Goal: Task Accomplishment & Management: Use online tool/utility

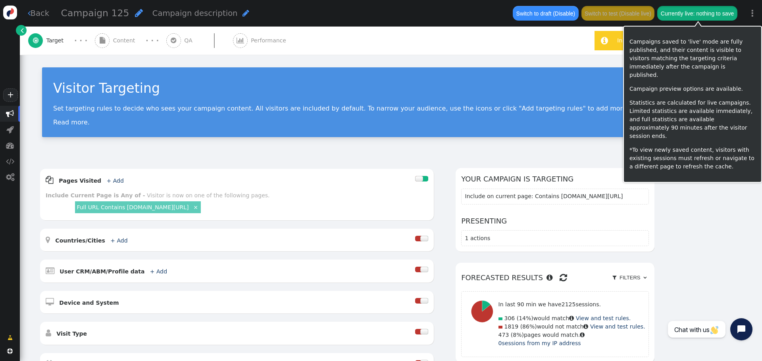
click at [679, 14] on button "Currently live: nothing to save" at bounding box center [697, 13] width 80 height 14
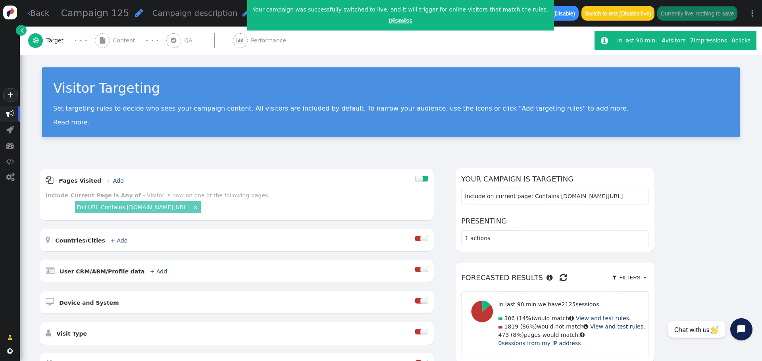
click at [388, 23] on link "Dismiss" at bounding box center [400, 20] width 24 height 6
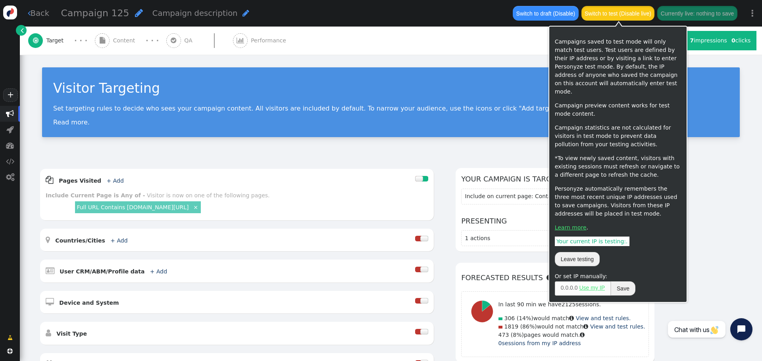
click at [622, 16] on button "Switch to test (Disable live)" at bounding box center [617, 13] width 73 height 14
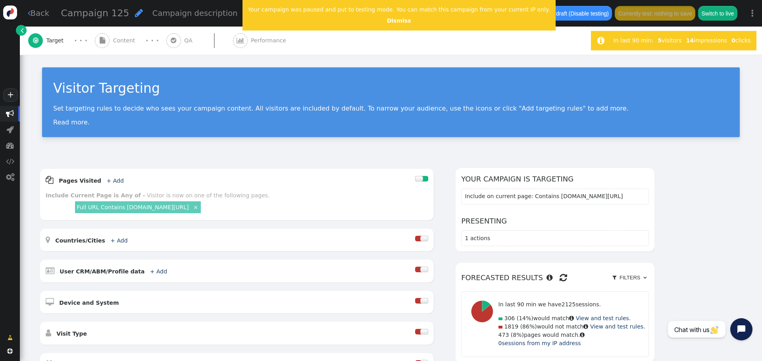
click at [121, 38] on span "Content" at bounding box center [125, 40] width 25 height 8
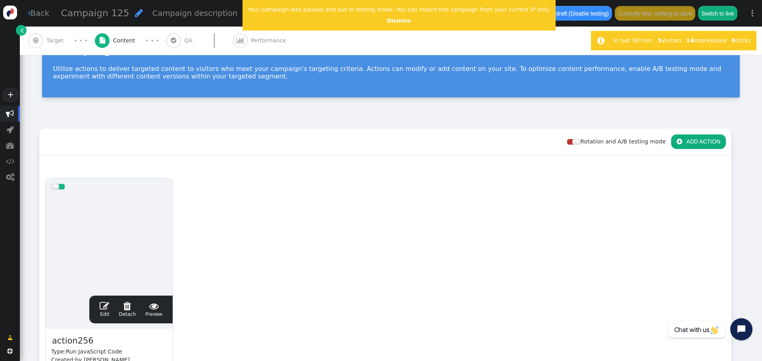
scroll to position [119, 0]
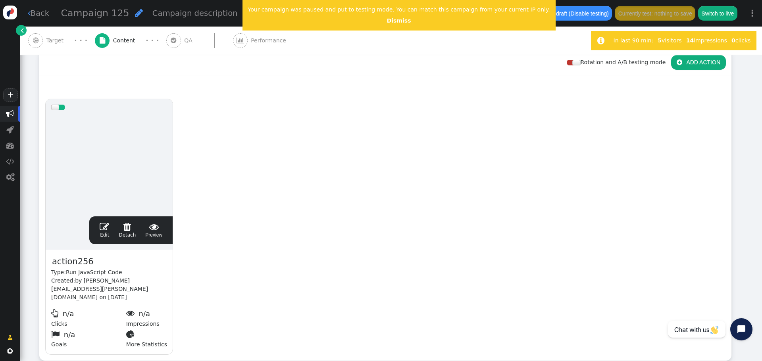
click at [108, 230] on span "" at bounding box center [105, 227] width 10 height 10
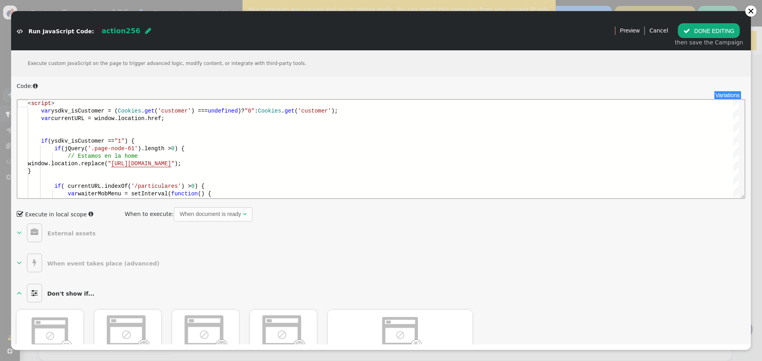
scroll to position [0, 0]
click at [198, 113] on span ") ===" at bounding box center [199, 111] width 17 height 6
type textarea "<script> var ysdkv_isCustomer = (Cookies.get('customer') === undefined)?"0":Coo…"
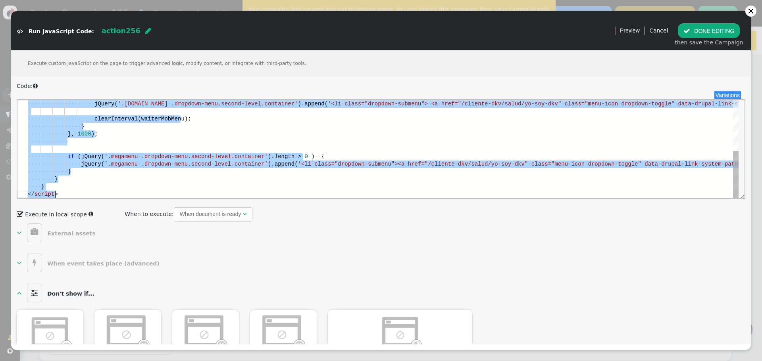
type textarea "class="menu-icon dropdown-toggle" data-drupal-link-system-path="node/787" style…"
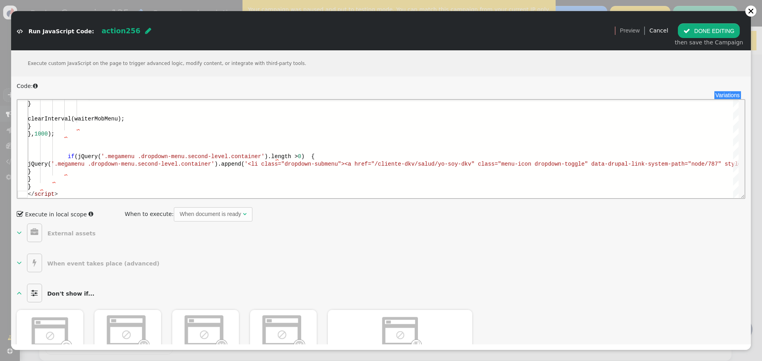
click at [711, 33] on button " DONE EDITING" at bounding box center [709, 30] width 62 height 14
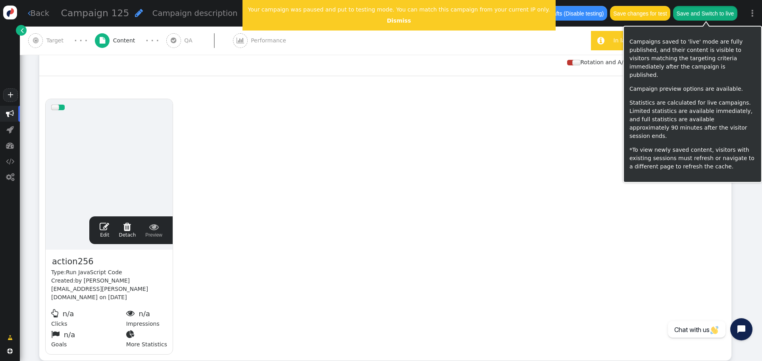
click at [702, 15] on button "Save and Switch to live" at bounding box center [705, 13] width 64 height 14
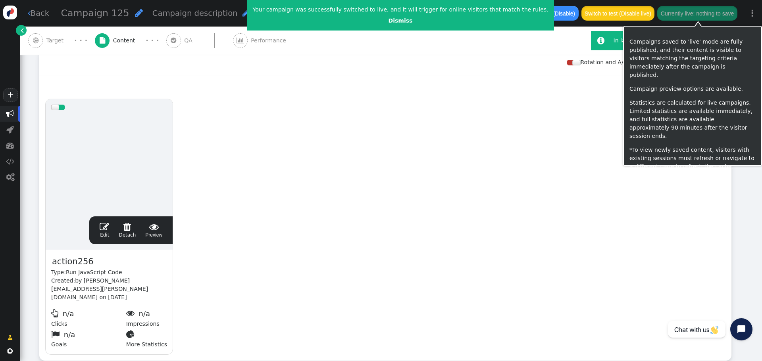
click at [635, 13] on button "Switch to test (Disable live)" at bounding box center [617, 13] width 73 height 14
